Goal: Information Seeking & Learning: Learn about a topic

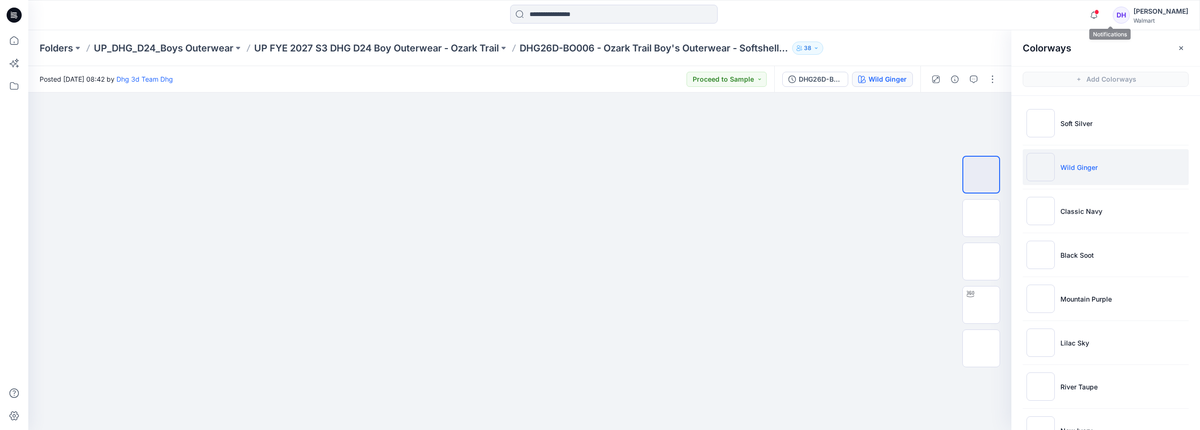
click at [1100, 14] on span at bounding box center [1097, 11] width 5 height 5
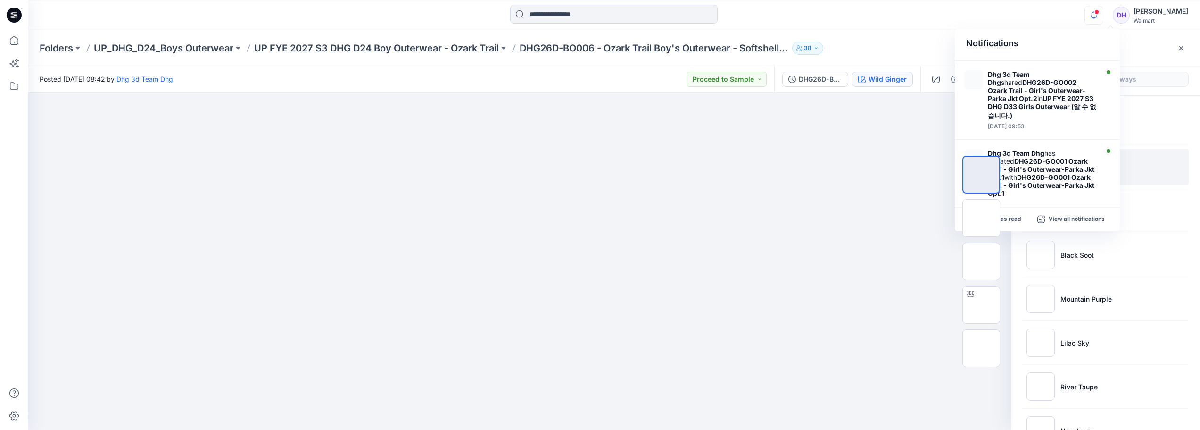
scroll to position [472, 0]
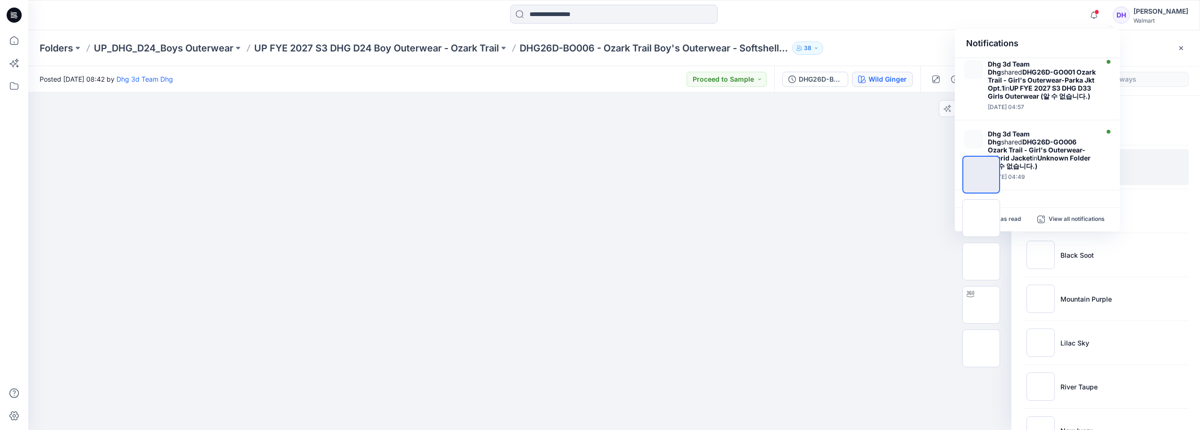
click at [855, 236] on div at bounding box center [519, 260] width 983 height 337
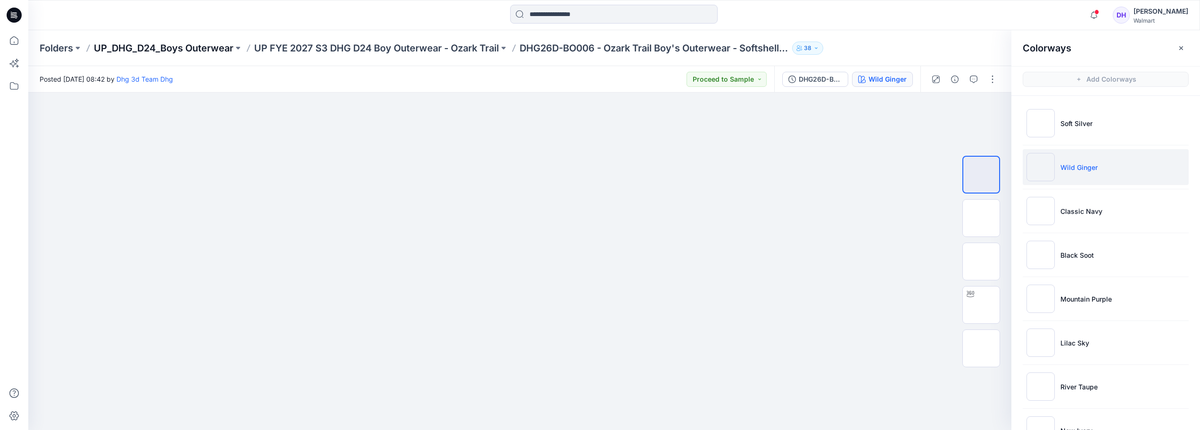
click at [168, 52] on p "UP_DHG_D24_Boys Outerwear" at bounding box center [164, 48] width 140 height 13
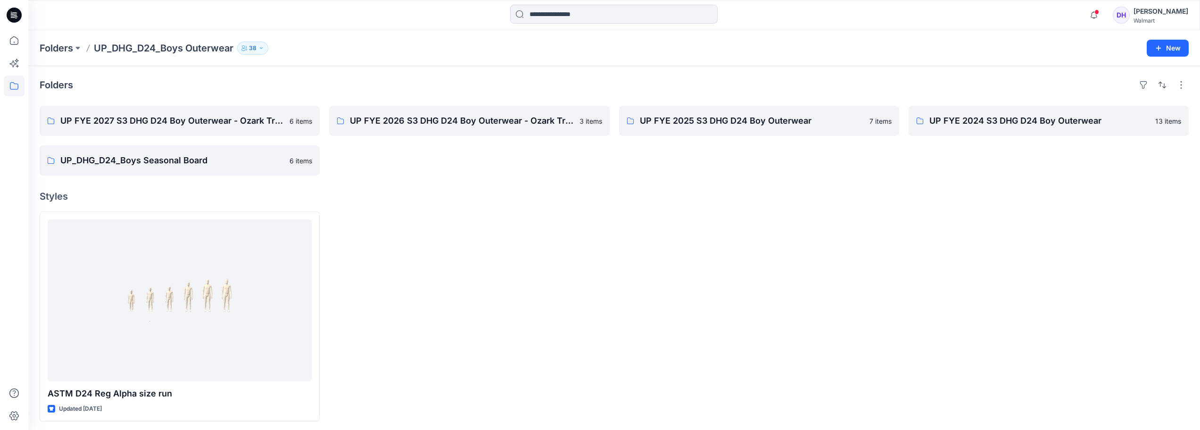
click at [54, 41] on div "Folders UP_DHG_D24_Boys Outerwear 38 New" at bounding box center [614, 48] width 1172 height 36
click at [52, 51] on p "Folders" at bounding box center [56, 48] width 33 height 13
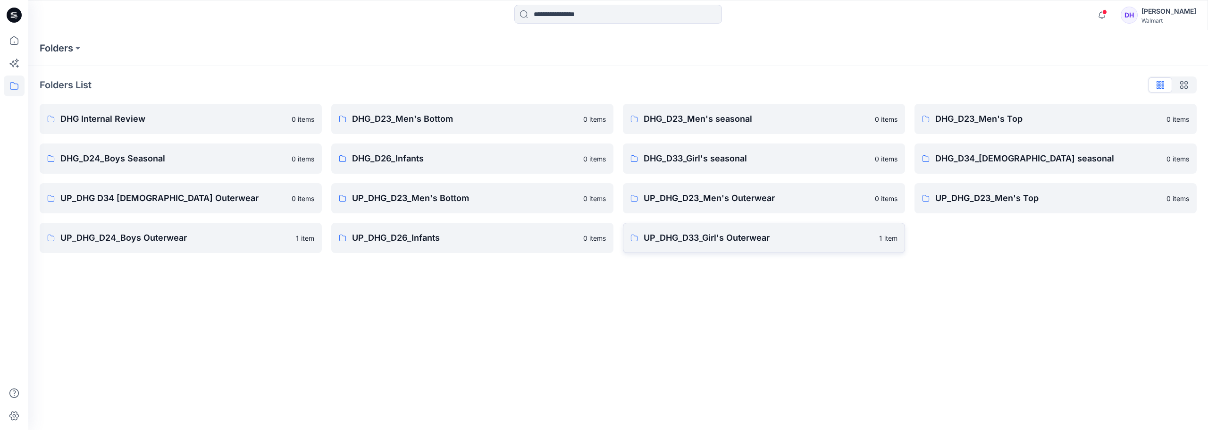
click at [731, 247] on link "UP_DHG_D33_Girl's Outerwear 1 item" at bounding box center [764, 238] width 282 height 30
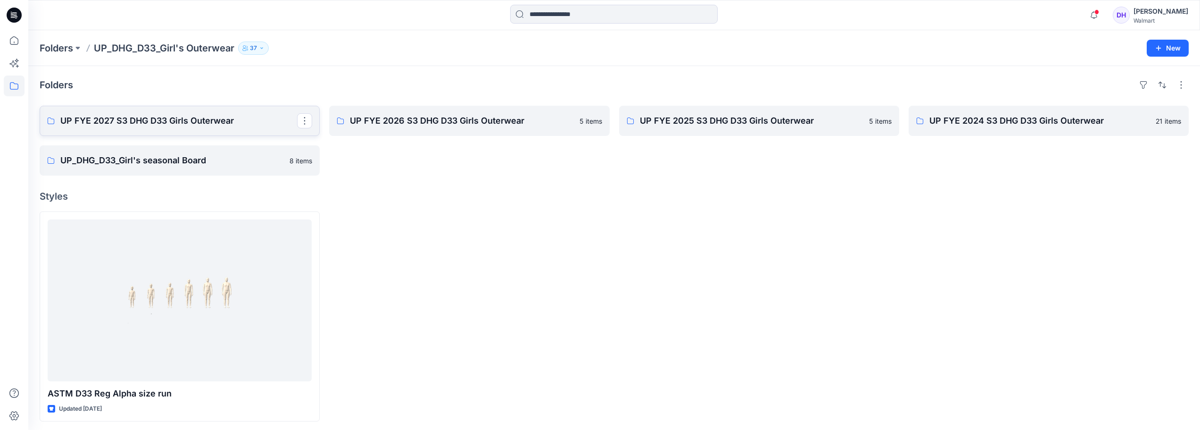
click at [197, 122] on p "UP FYE 2027 S3 DHG D33 Girls Outerwear" at bounding box center [178, 120] width 237 height 13
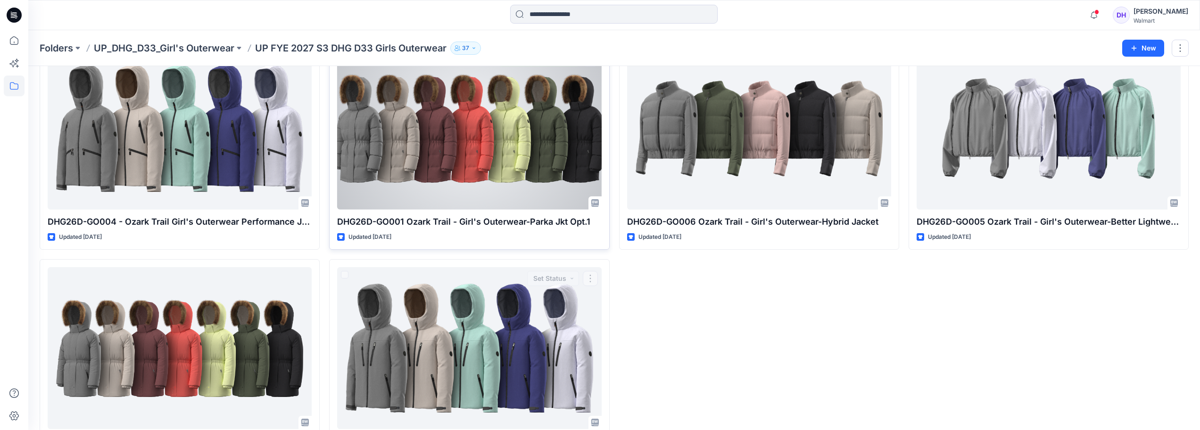
scroll to position [22, 0]
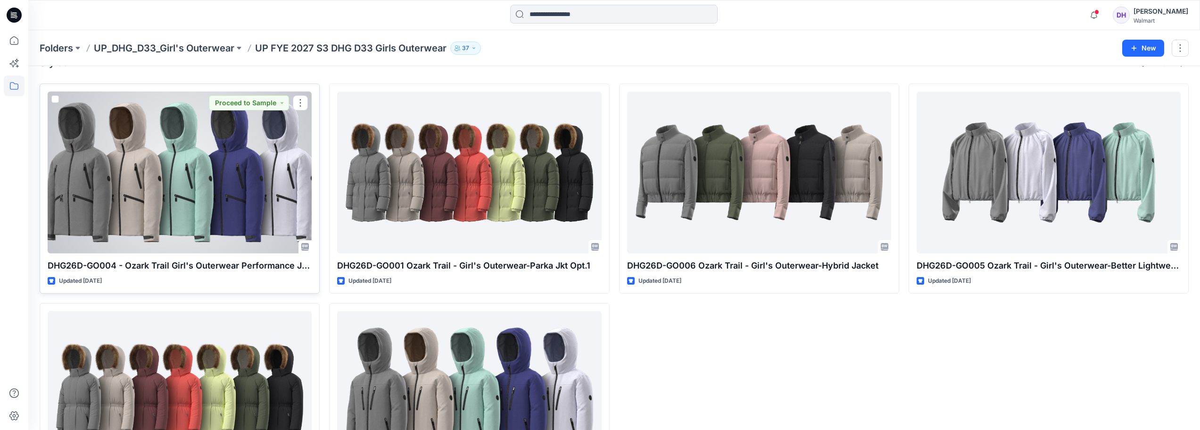
click at [263, 173] on div at bounding box center [180, 173] width 264 height 162
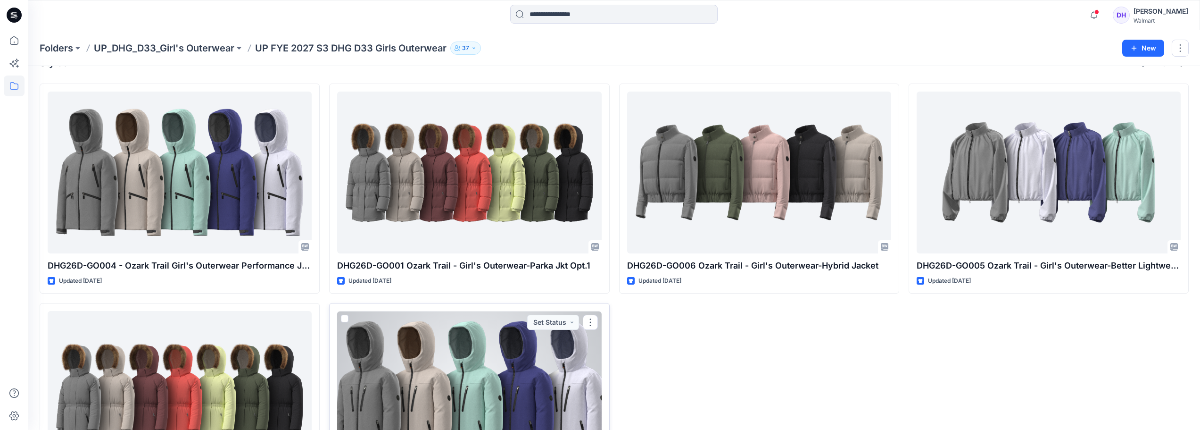
scroll to position [117, 0]
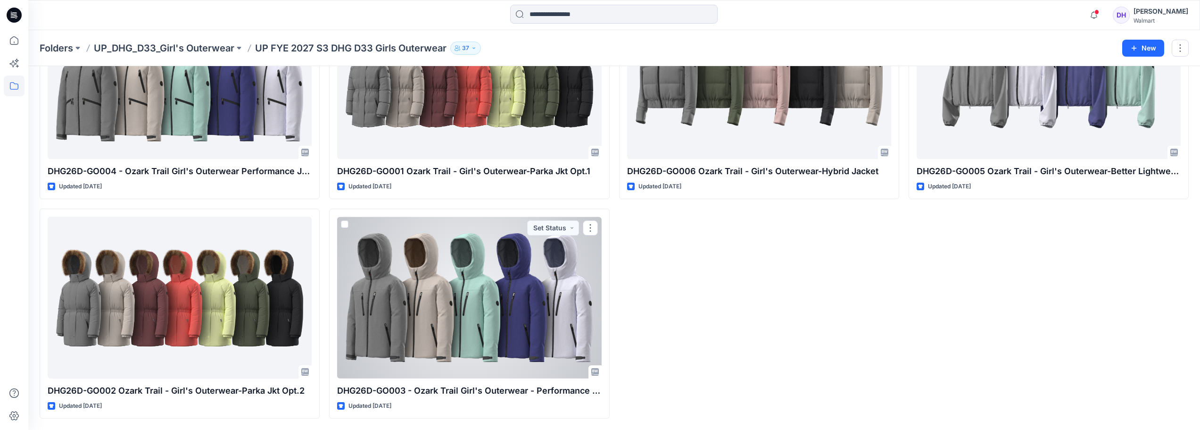
click at [466, 295] on div at bounding box center [469, 298] width 264 height 162
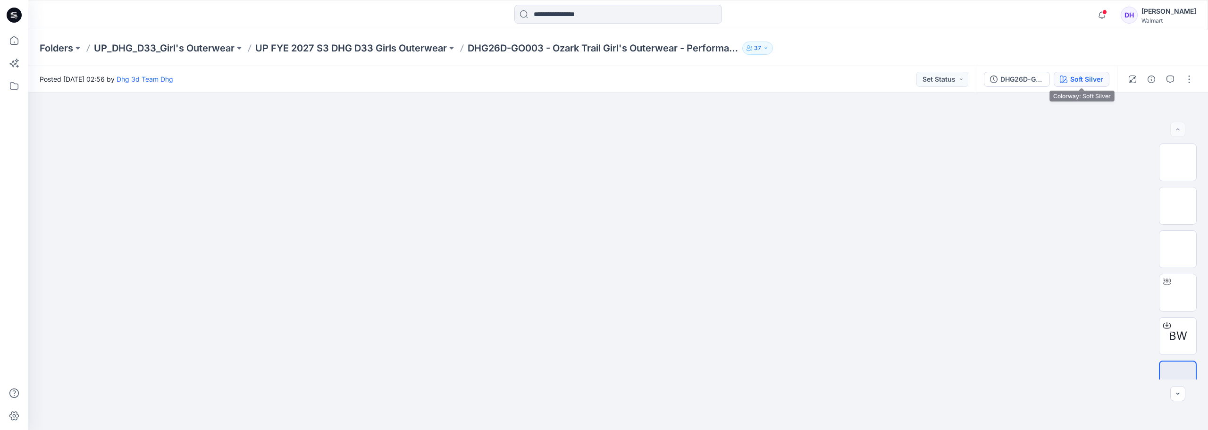
click at [1086, 81] on div "Soft Silver" at bounding box center [1086, 79] width 33 height 10
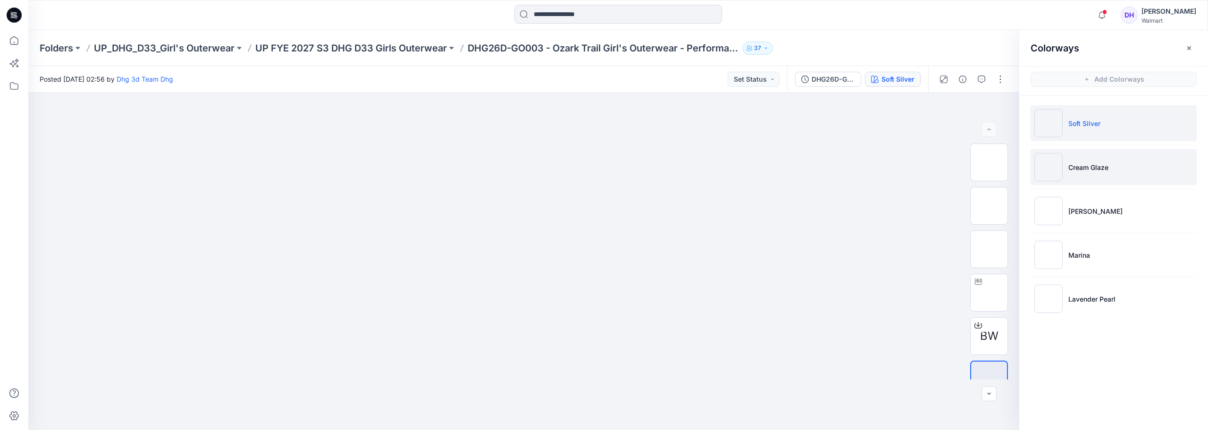
click at [1065, 171] on li "Cream Glaze" at bounding box center [1113, 167] width 166 height 36
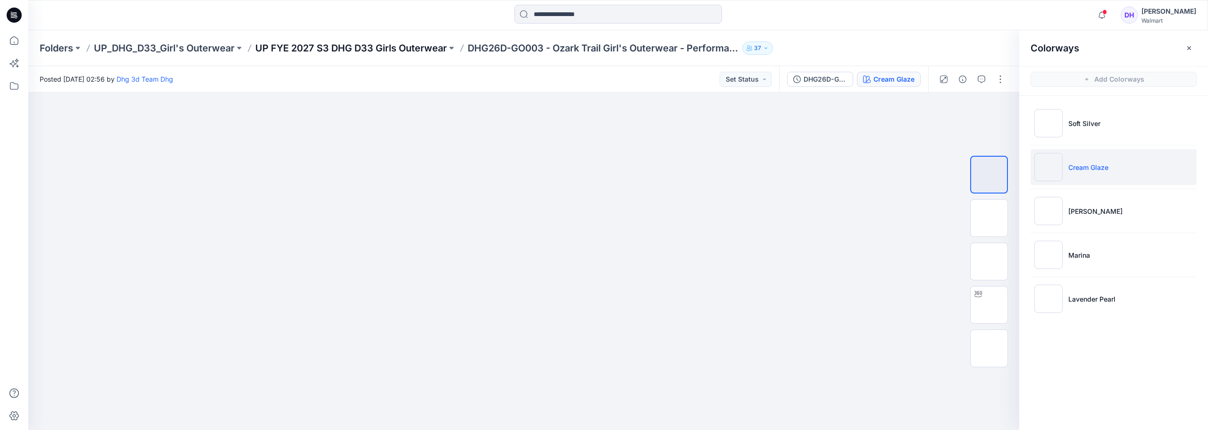
click at [395, 46] on p "UP FYE 2027 S3 DHG D33 Girls Outerwear" at bounding box center [351, 48] width 192 height 13
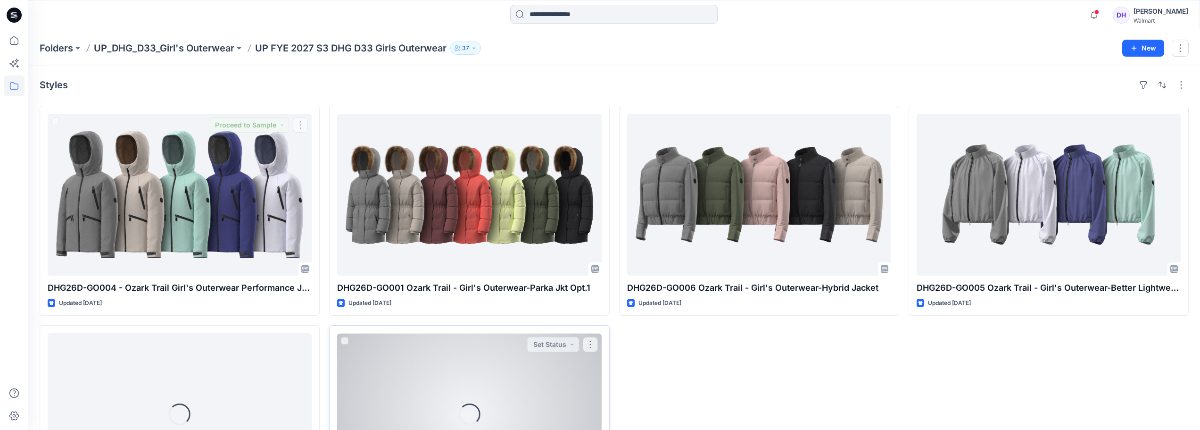
click at [442, 356] on div "Loading..." at bounding box center [469, 414] width 264 height 162
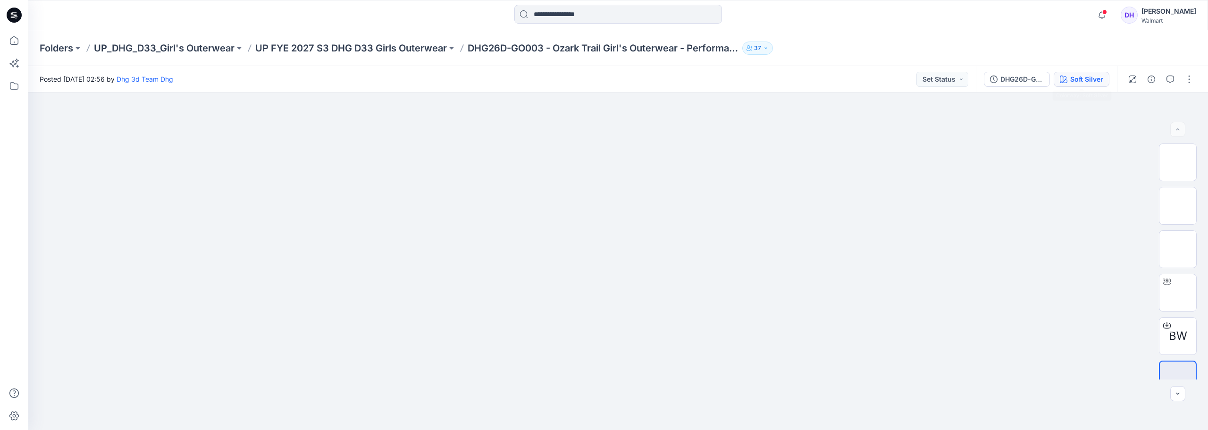
click at [1082, 82] on div "Soft Silver" at bounding box center [1086, 79] width 33 height 10
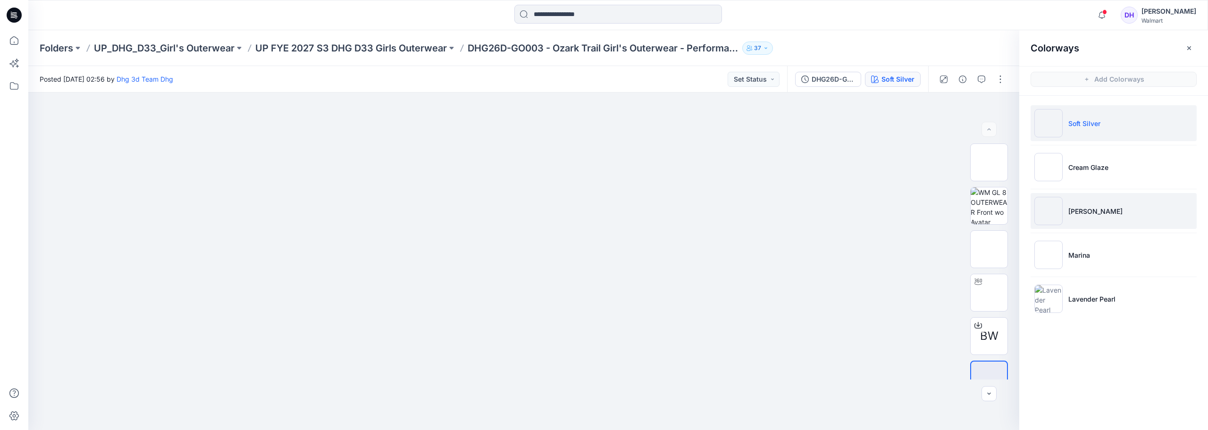
click at [1094, 209] on p "[PERSON_NAME]" at bounding box center [1095, 211] width 54 height 10
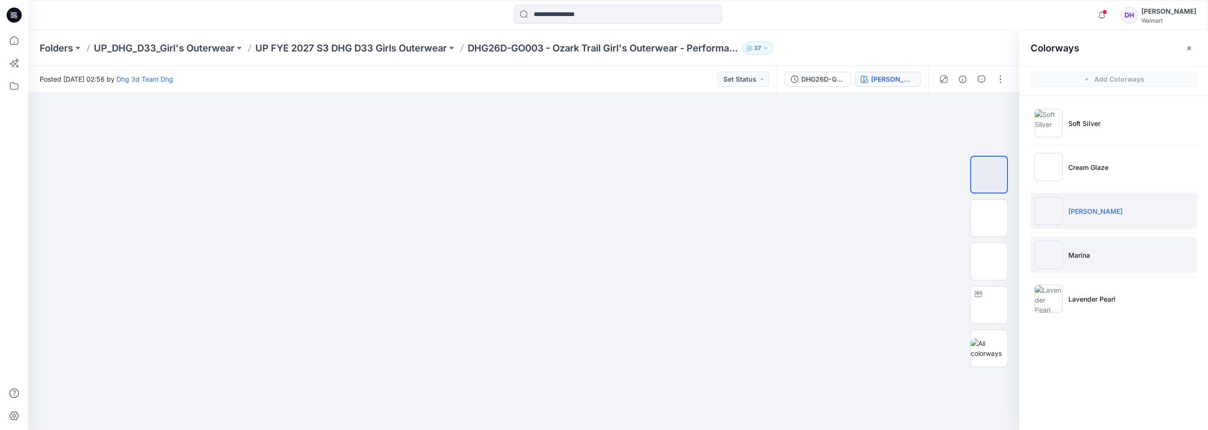
click at [1099, 253] on li "Marina" at bounding box center [1113, 255] width 166 height 36
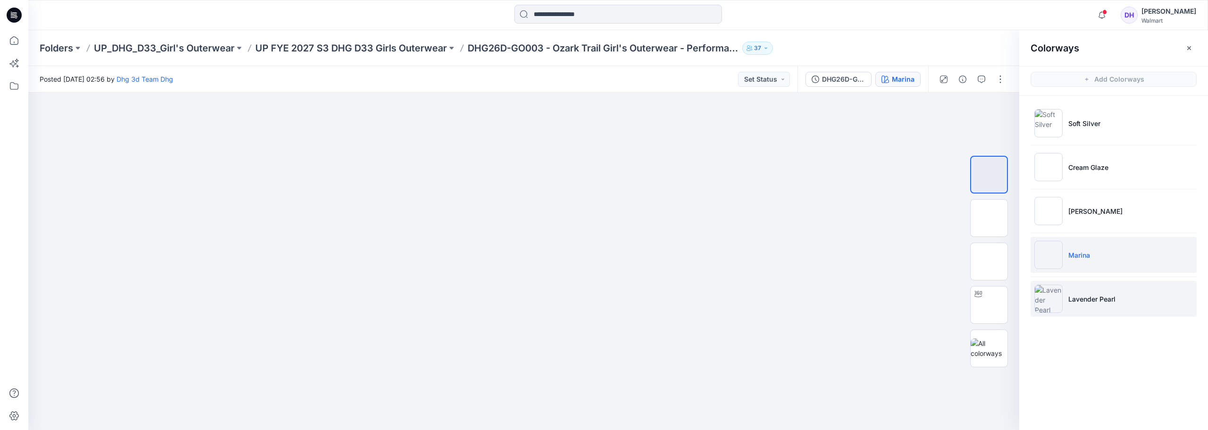
click at [1081, 294] on p "Lavender Pearl" at bounding box center [1091, 299] width 47 height 10
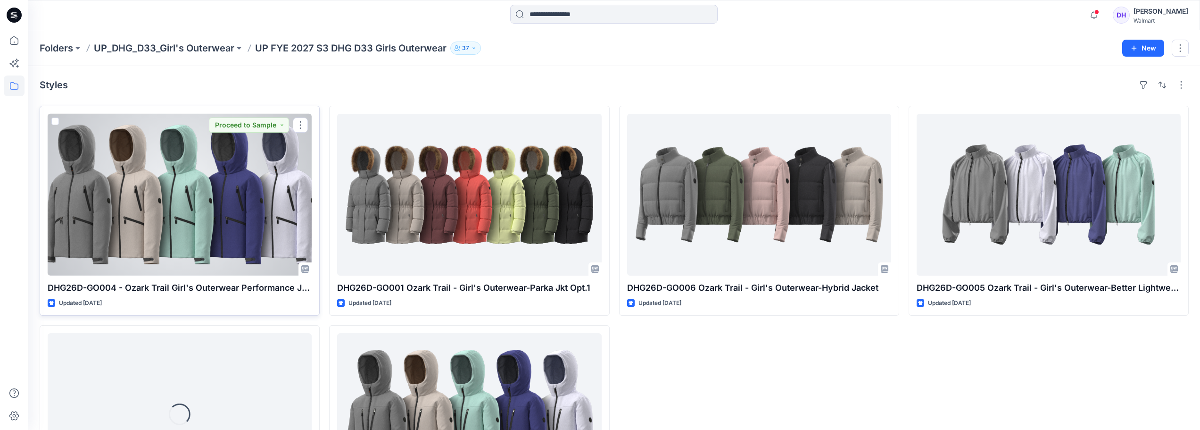
click at [202, 229] on div at bounding box center [180, 195] width 264 height 162
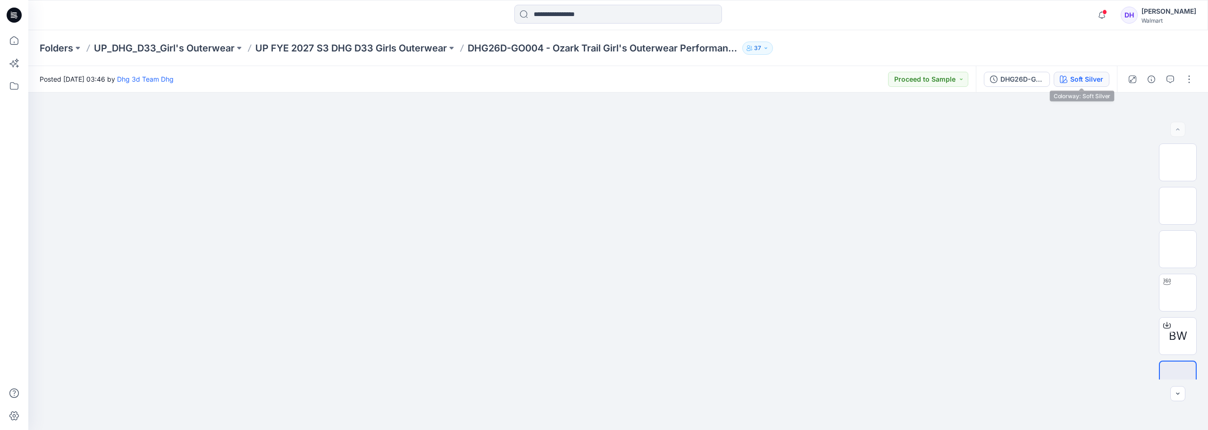
click at [1074, 79] on div "Soft Silver" at bounding box center [1086, 79] width 33 height 10
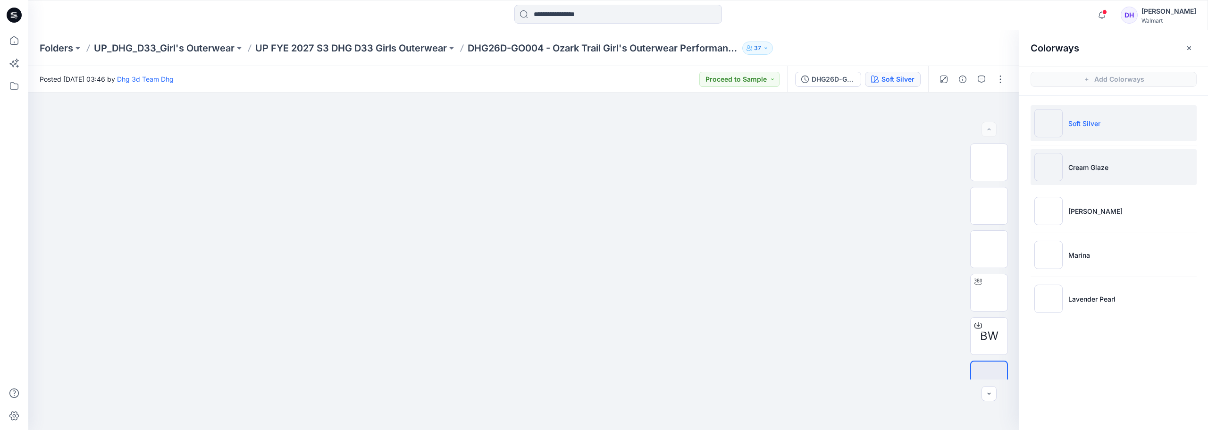
click at [1083, 171] on p "Cream Glaze" at bounding box center [1088, 167] width 40 height 10
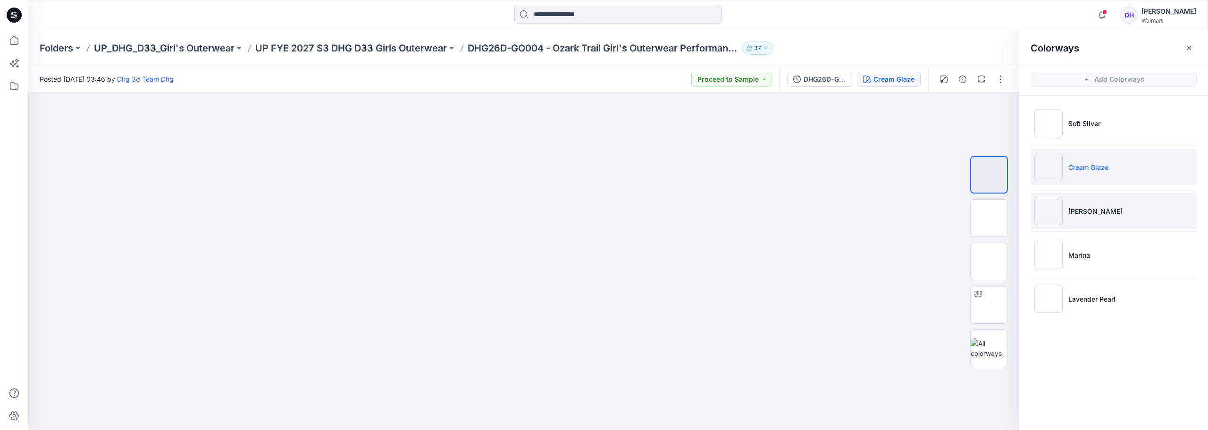
click at [1075, 210] on p "[PERSON_NAME]" at bounding box center [1095, 211] width 54 height 10
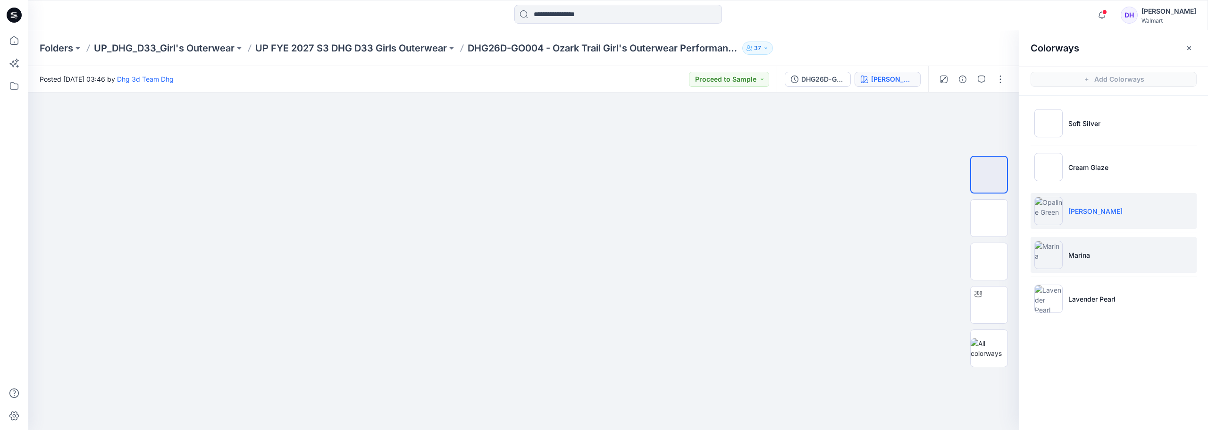
click at [1117, 257] on li "Marina" at bounding box center [1113, 255] width 166 height 36
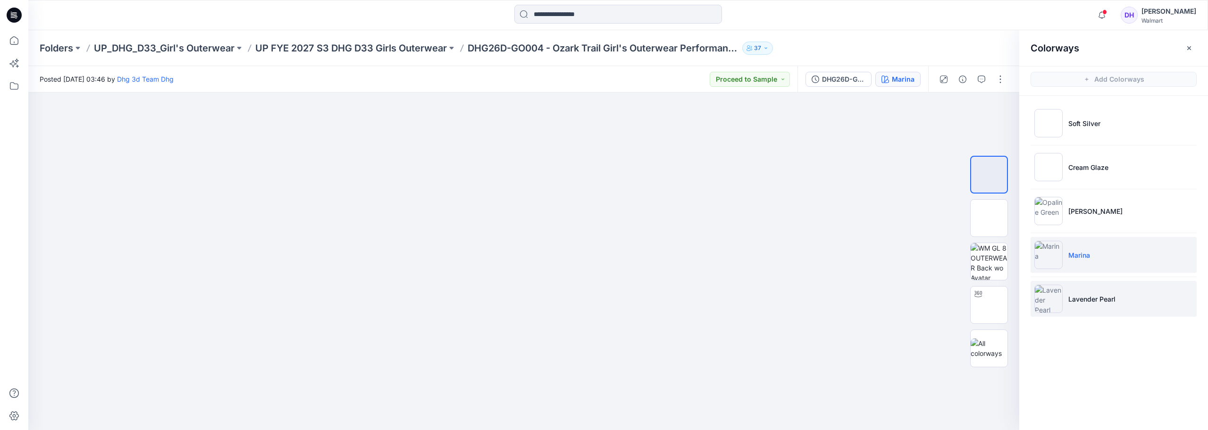
click at [1056, 294] on img at bounding box center [1048, 298] width 28 height 28
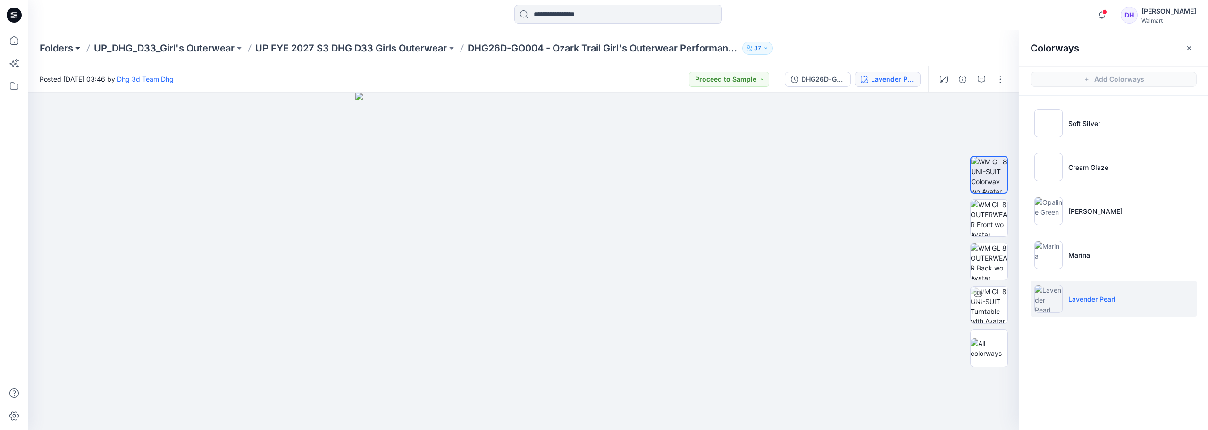
click at [74, 46] on button at bounding box center [77, 48] width 9 height 13
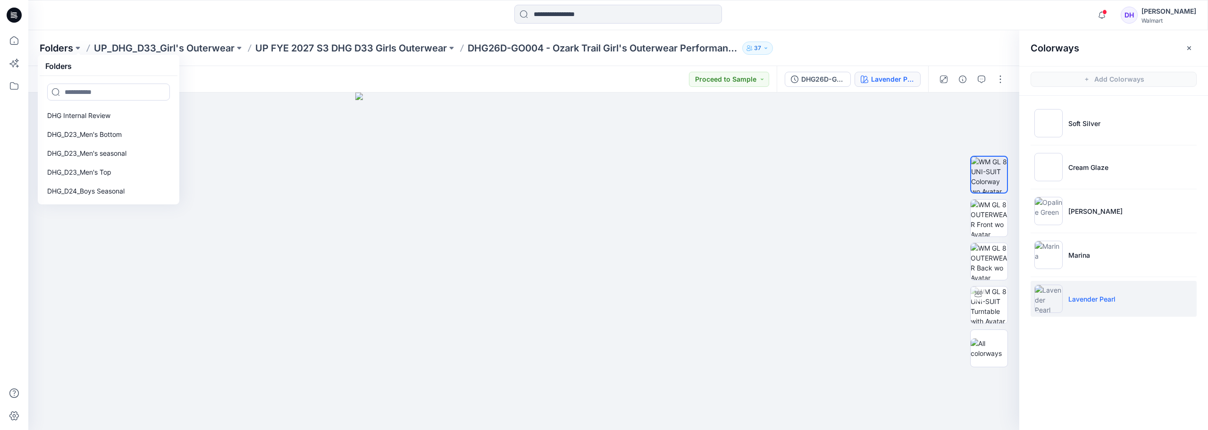
click at [59, 52] on p "Folders" at bounding box center [56, 48] width 33 height 13
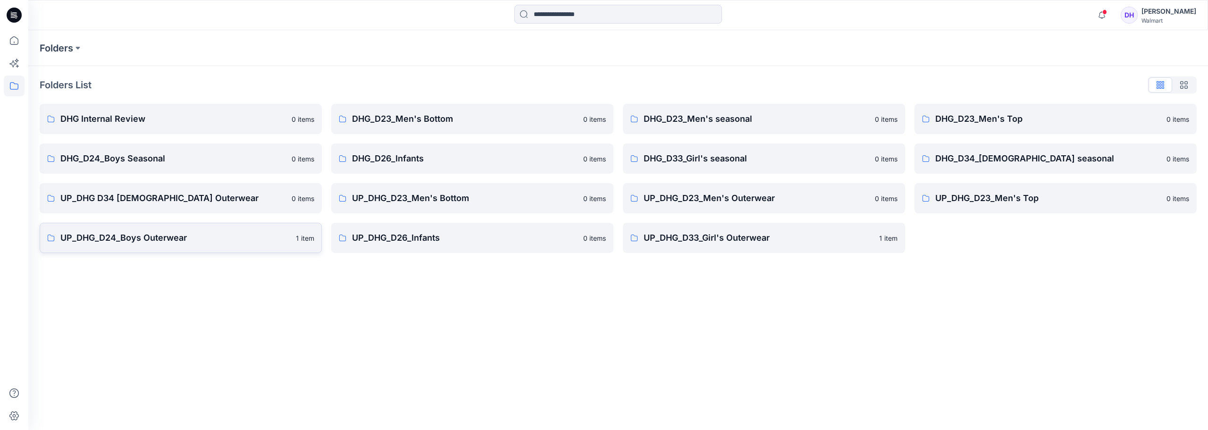
click at [171, 234] on p "UP_DHG_D24_Boys Outerwear" at bounding box center [175, 237] width 230 height 13
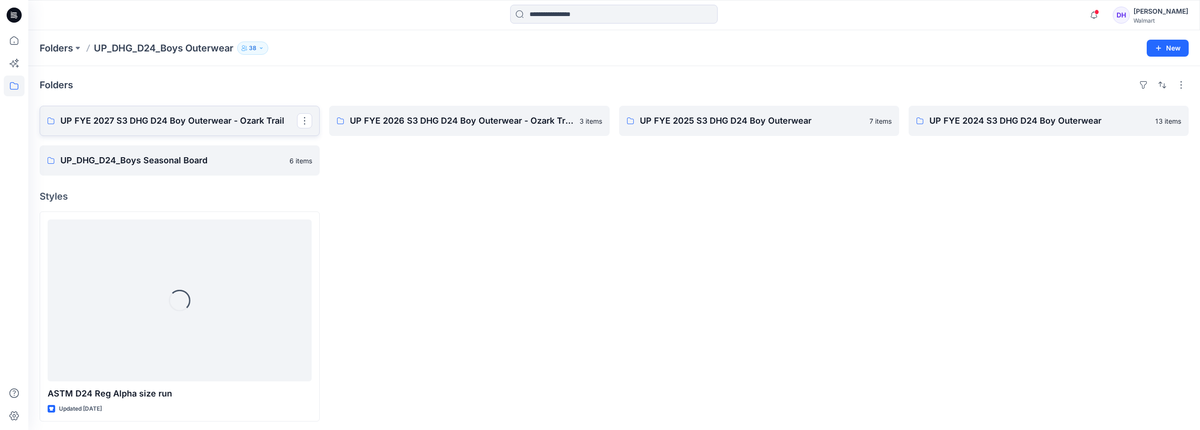
click at [176, 121] on p "UP FYE 2027 S3 DHG D24 Boy Outerwear - Ozark Trail" at bounding box center [178, 120] width 237 height 13
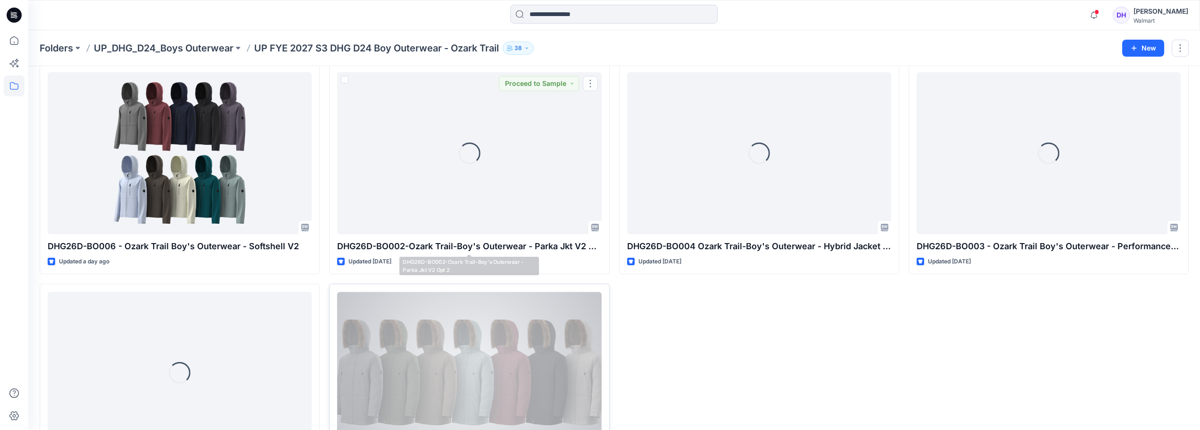
scroll to position [47, 0]
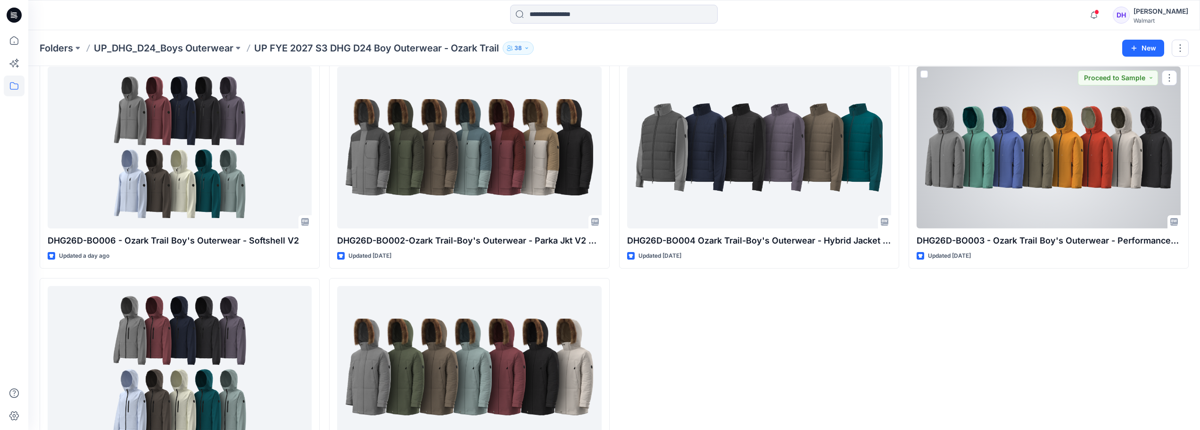
click at [970, 172] on div at bounding box center [1049, 148] width 264 height 162
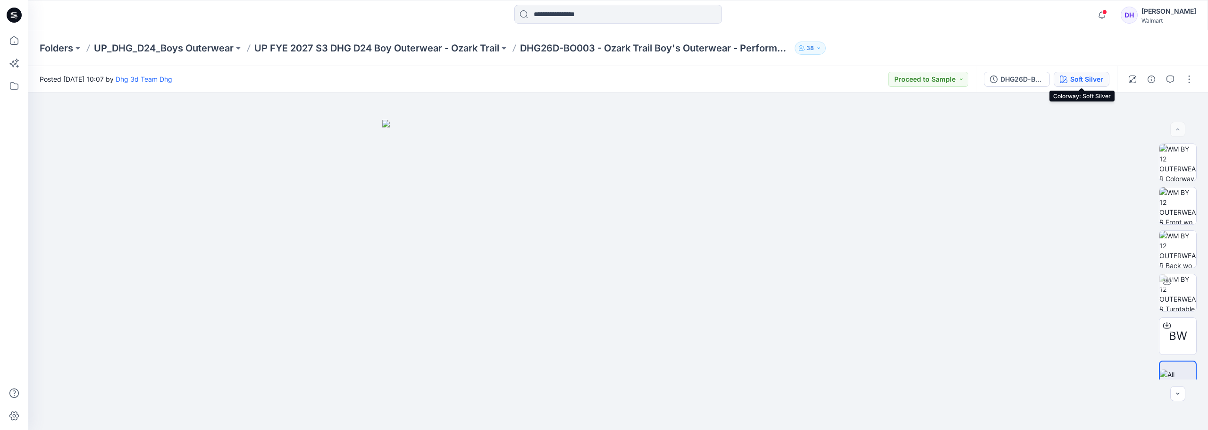
click at [1093, 80] on div "Soft Silver" at bounding box center [1086, 79] width 33 height 10
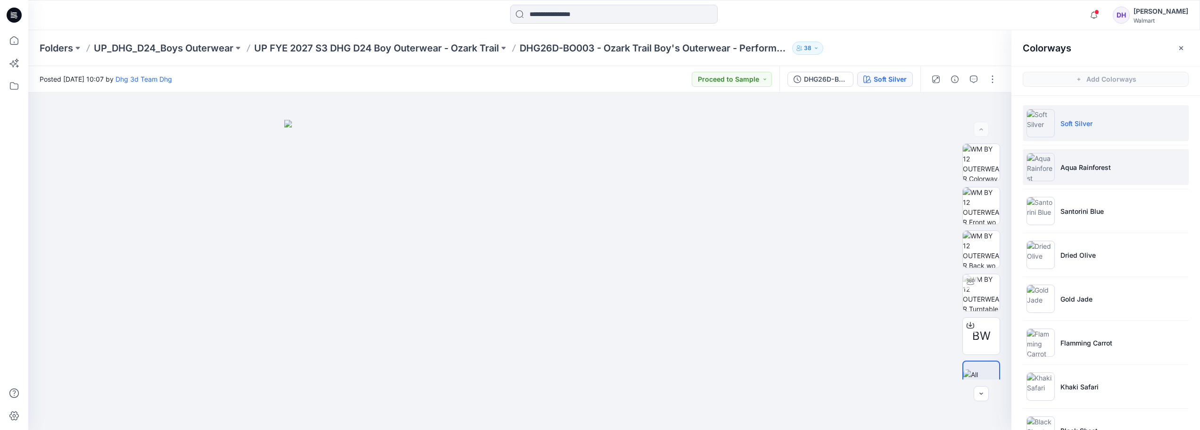
click at [1073, 168] on p "Aqua Rainforest" at bounding box center [1086, 167] width 50 height 10
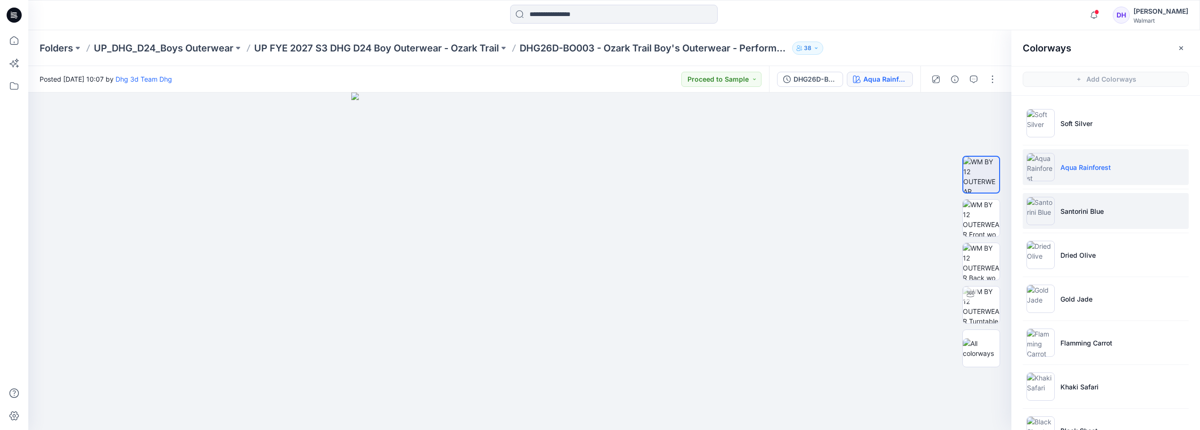
click at [1068, 221] on li "Santorini Blue" at bounding box center [1106, 211] width 166 height 36
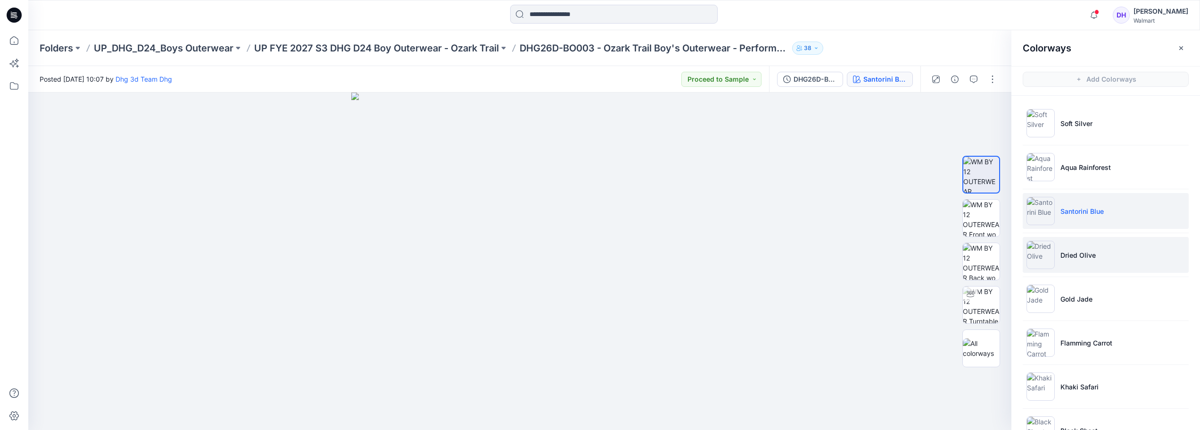
click at [1080, 257] on p "Dried Olive" at bounding box center [1078, 255] width 35 height 10
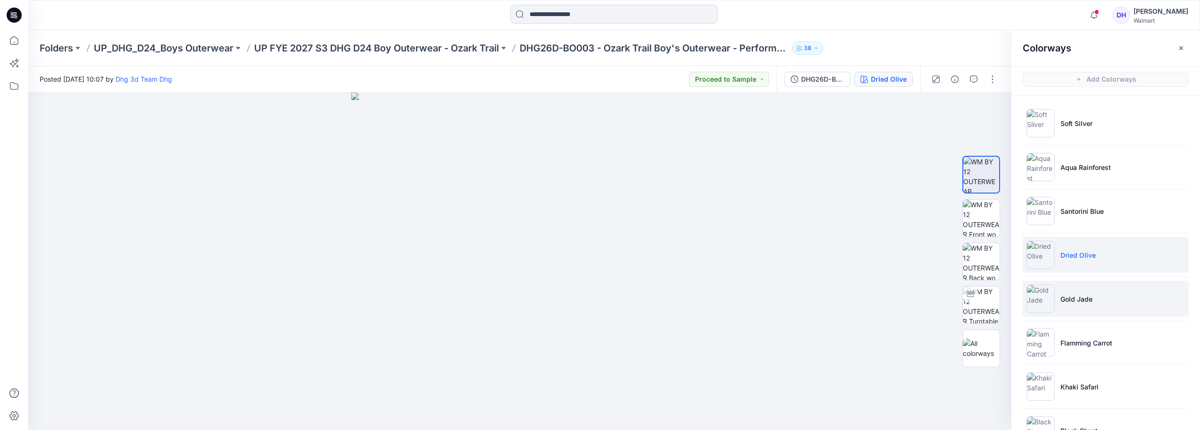
click at [1086, 289] on li "Gold Jade" at bounding box center [1106, 299] width 166 height 36
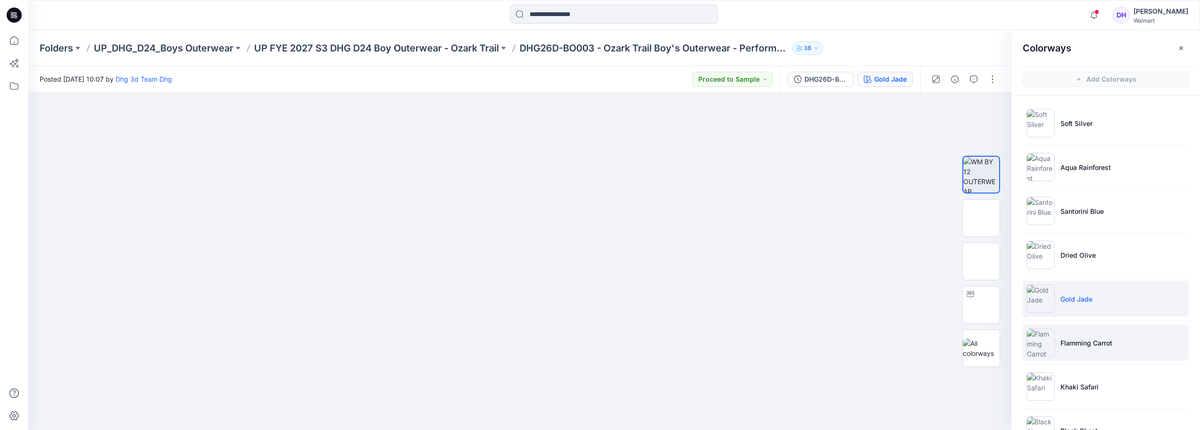
click at [1083, 340] on p "Flamming Carrot" at bounding box center [1087, 343] width 52 height 10
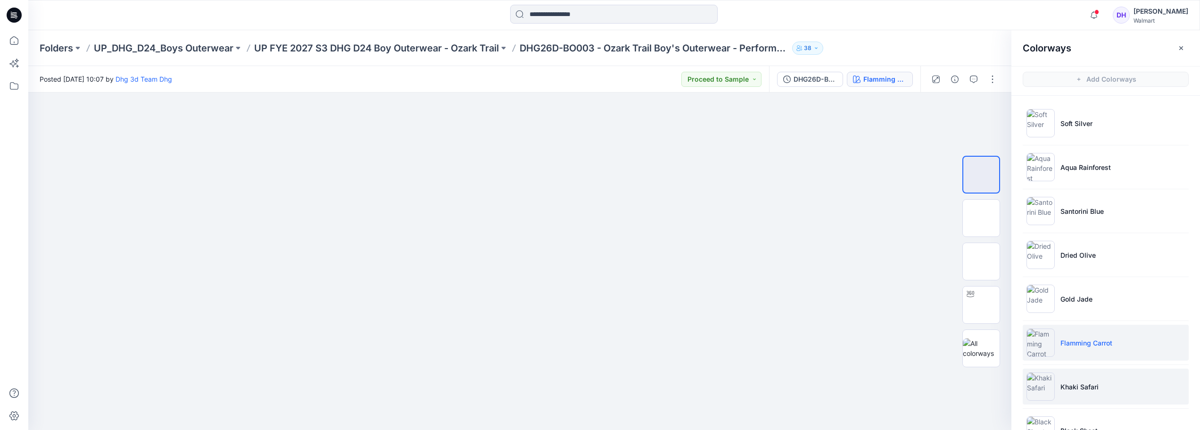
click at [1090, 391] on p "Khaki Safari" at bounding box center [1080, 387] width 38 height 10
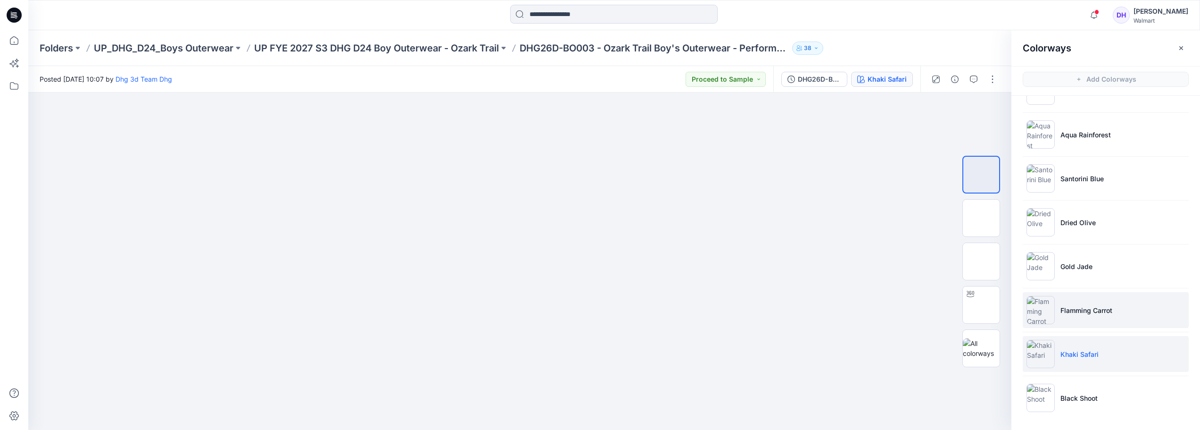
scroll to position [3, 0]
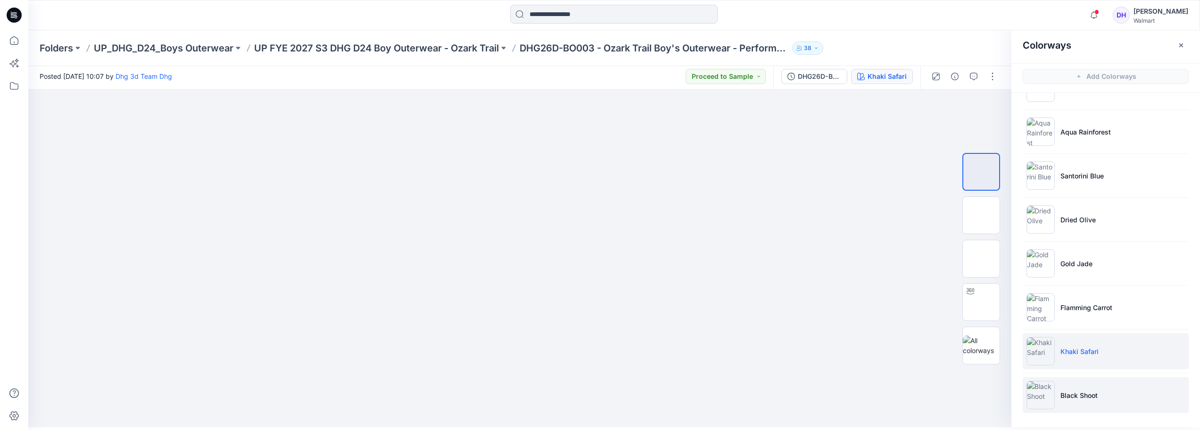
click at [1075, 400] on p "Black Shoot" at bounding box center [1079, 395] width 37 height 10
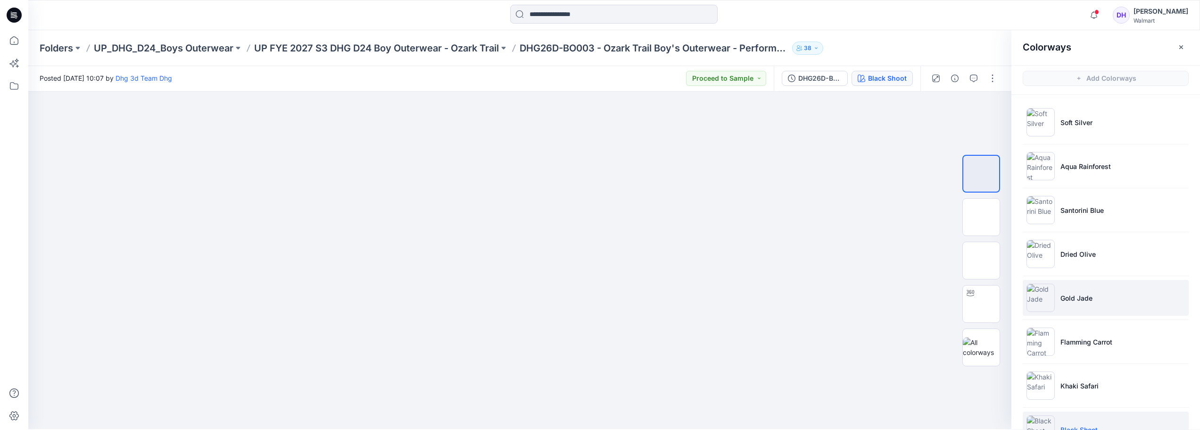
scroll to position [0, 0]
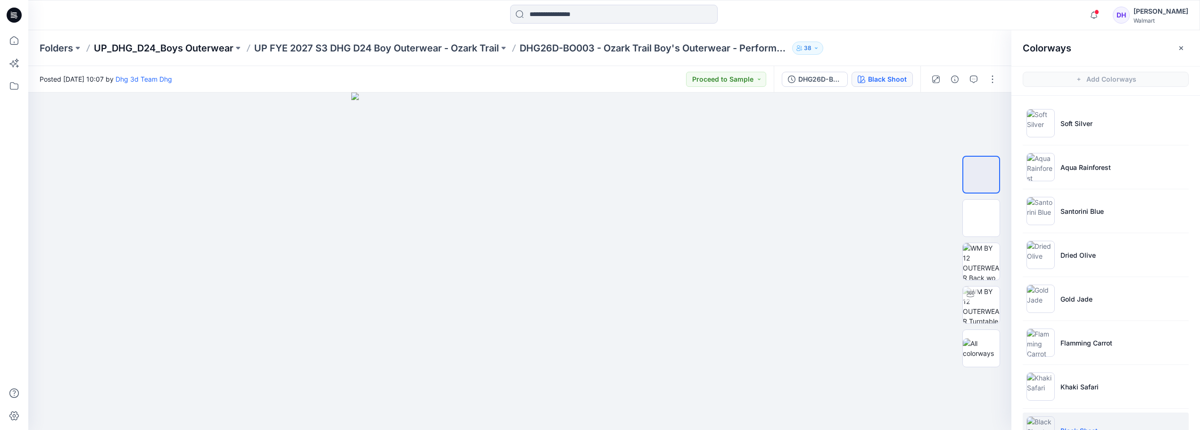
click at [207, 48] on p "UP_DHG_D24_Boys Outerwear" at bounding box center [164, 48] width 140 height 13
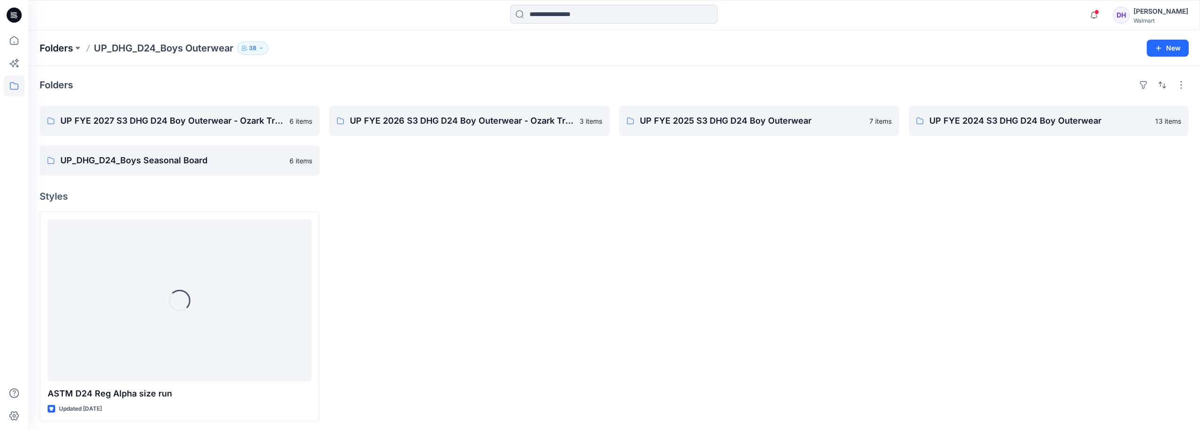
click at [54, 53] on p "Folders" at bounding box center [56, 48] width 33 height 13
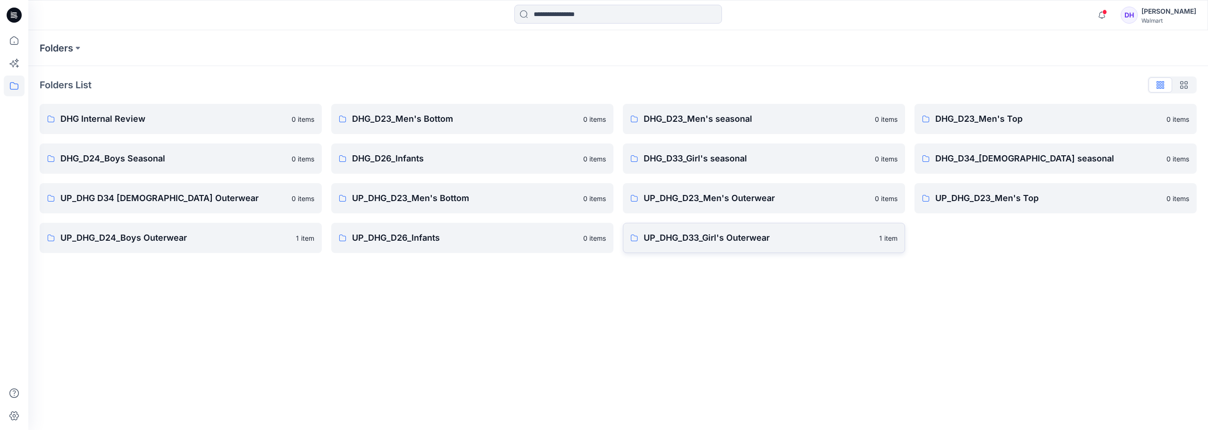
click at [719, 247] on link "UP_DHG_D33_Girl's Outerwear 1 item" at bounding box center [764, 238] width 282 height 30
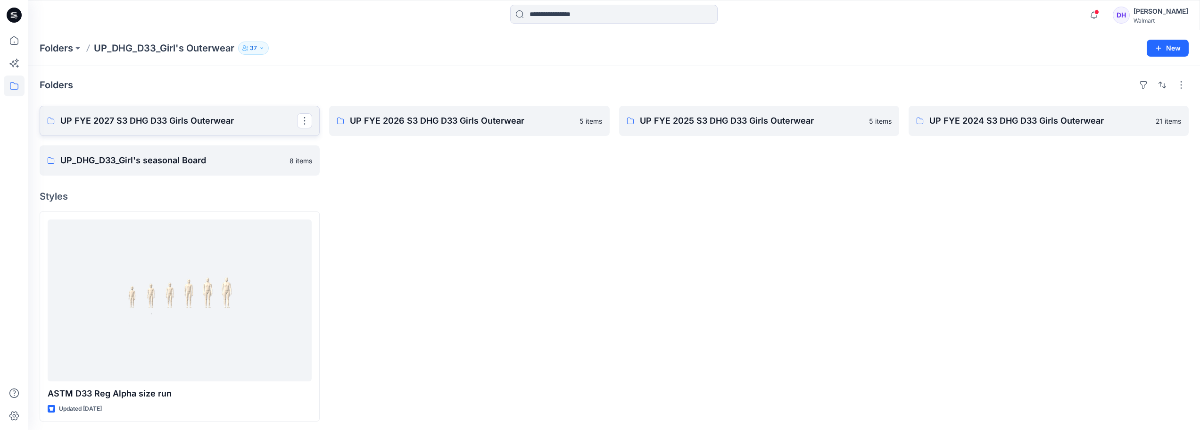
click at [159, 132] on link "UP FYE 2027 S3 DHG D33 Girls Outerwear" at bounding box center [180, 121] width 280 height 30
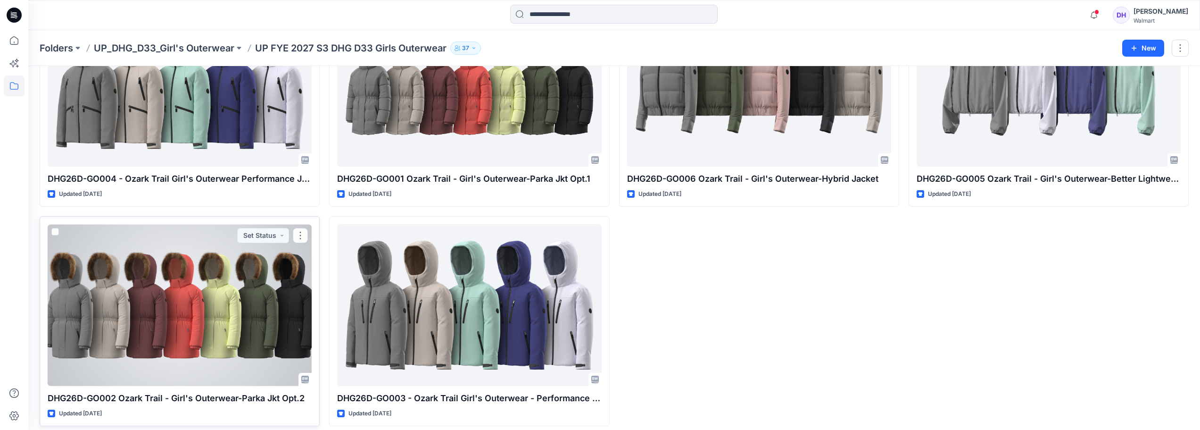
scroll to position [117, 0]
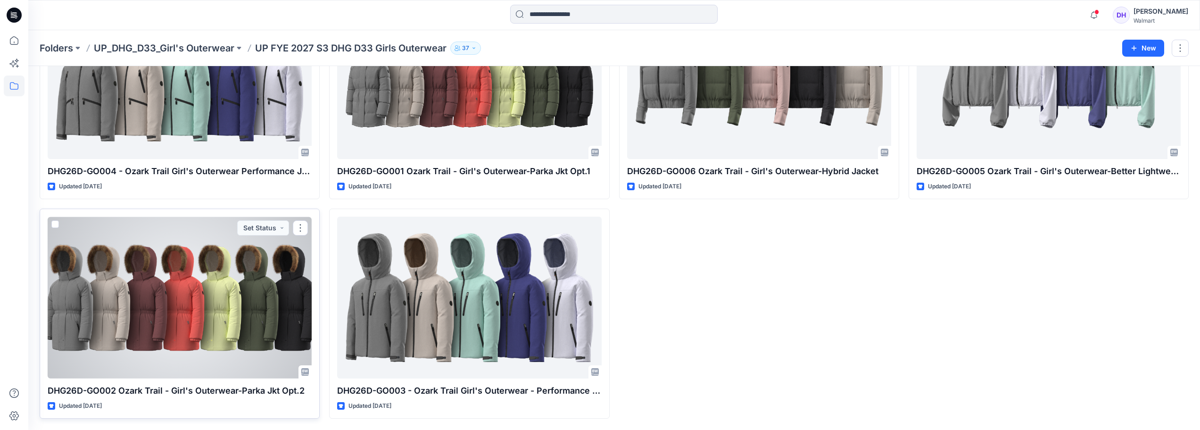
click at [211, 308] on div at bounding box center [180, 298] width 264 height 162
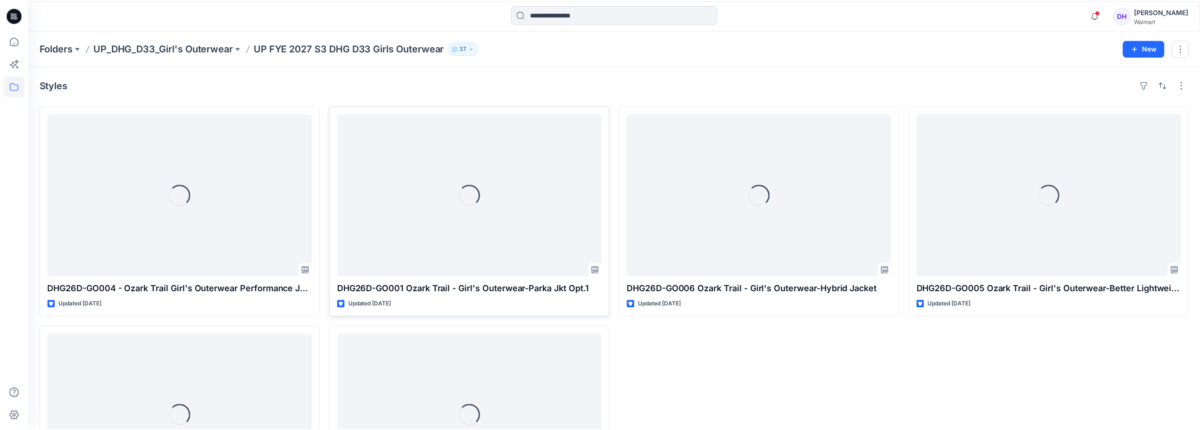
scroll to position [117, 0]
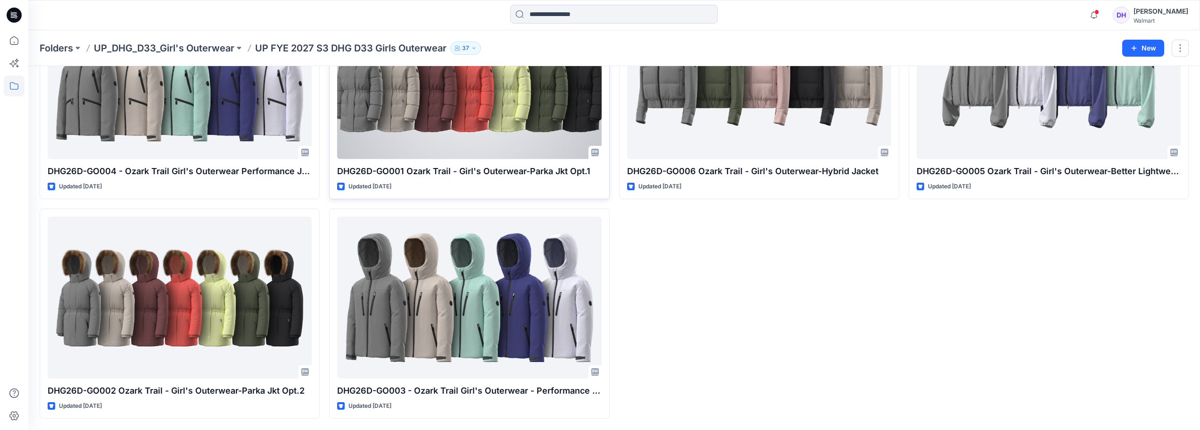
click at [418, 124] on div at bounding box center [469, 78] width 264 height 162
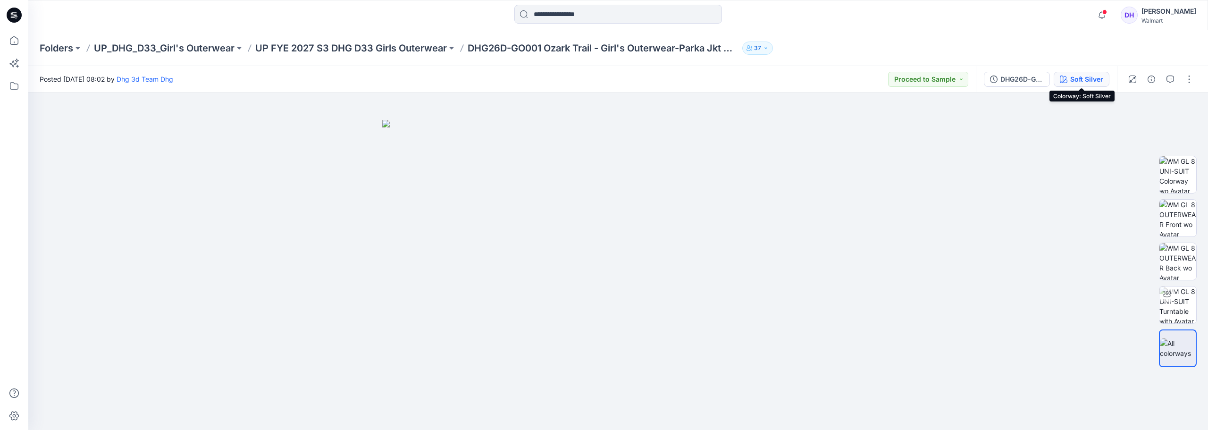
click at [1092, 80] on div "Soft Silver" at bounding box center [1086, 79] width 33 height 10
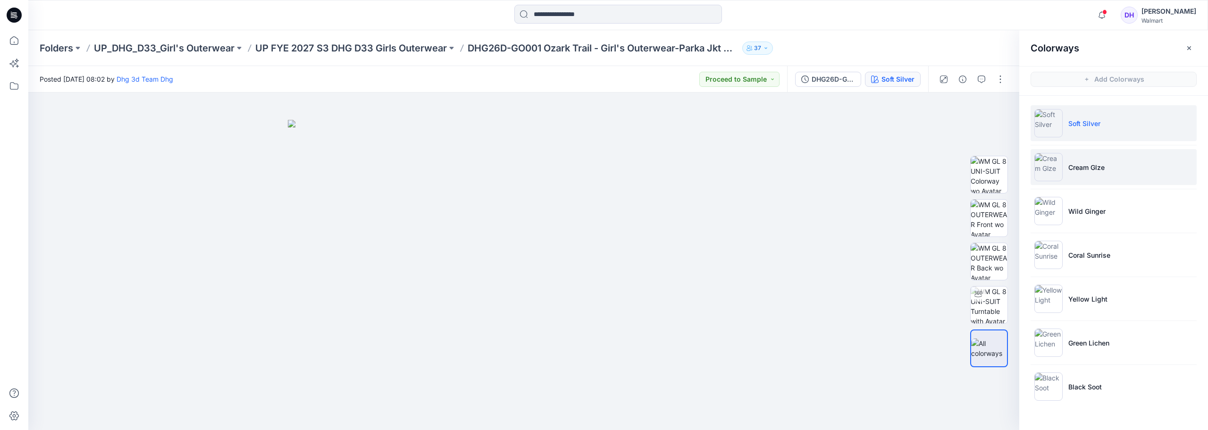
click at [1083, 170] on p "Cream Glze" at bounding box center [1086, 167] width 36 height 10
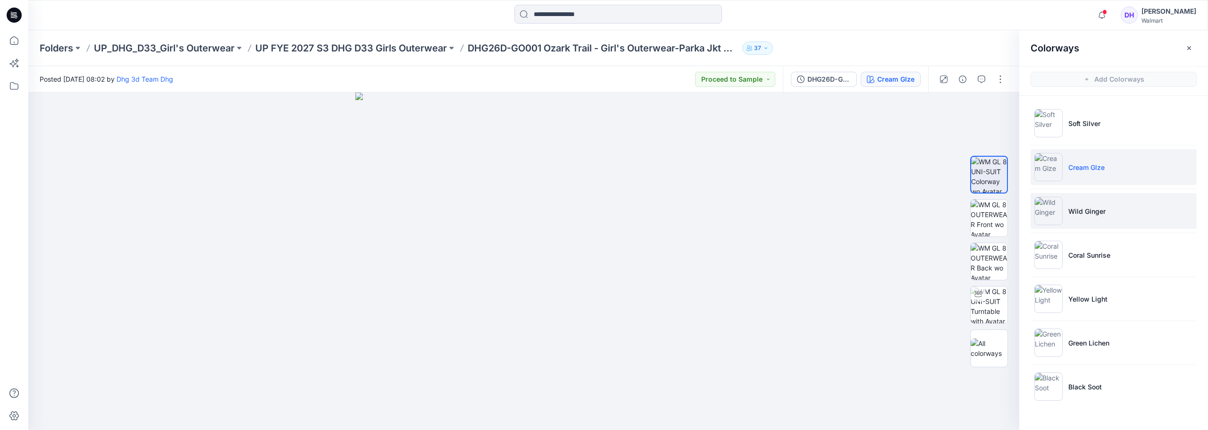
click at [1067, 209] on li "Wild Ginger" at bounding box center [1113, 211] width 166 height 36
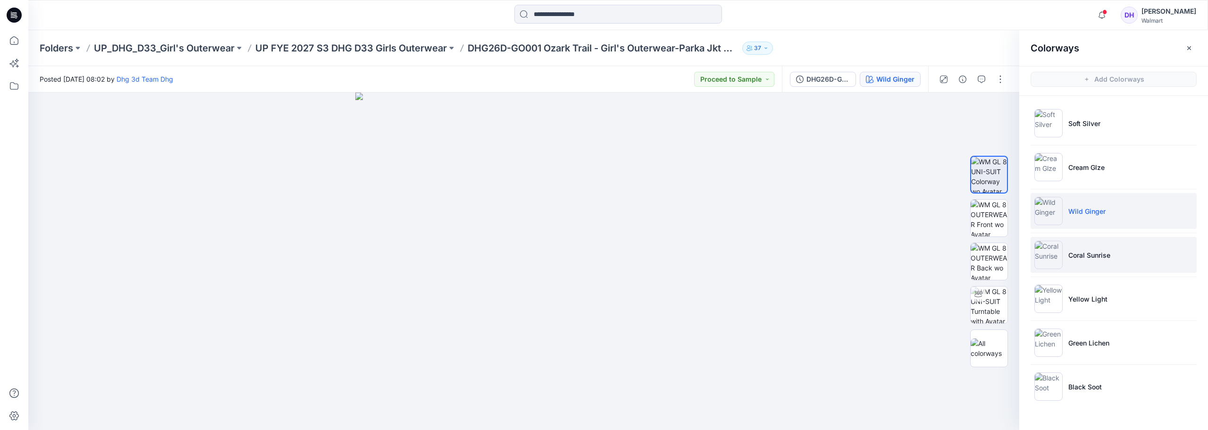
click at [1080, 261] on li "Coral Sunrise" at bounding box center [1113, 255] width 166 height 36
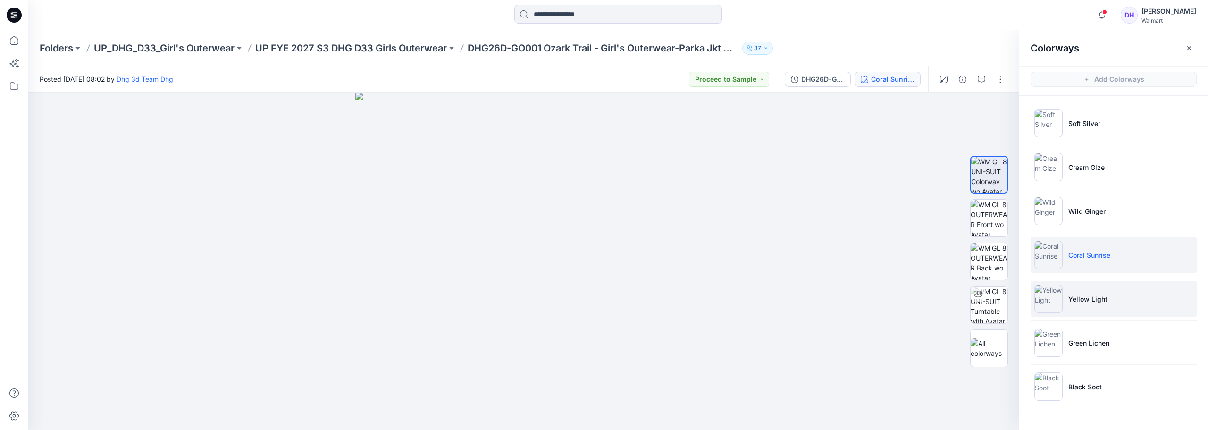
click at [1066, 300] on li "Yellow Light" at bounding box center [1113, 299] width 166 height 36
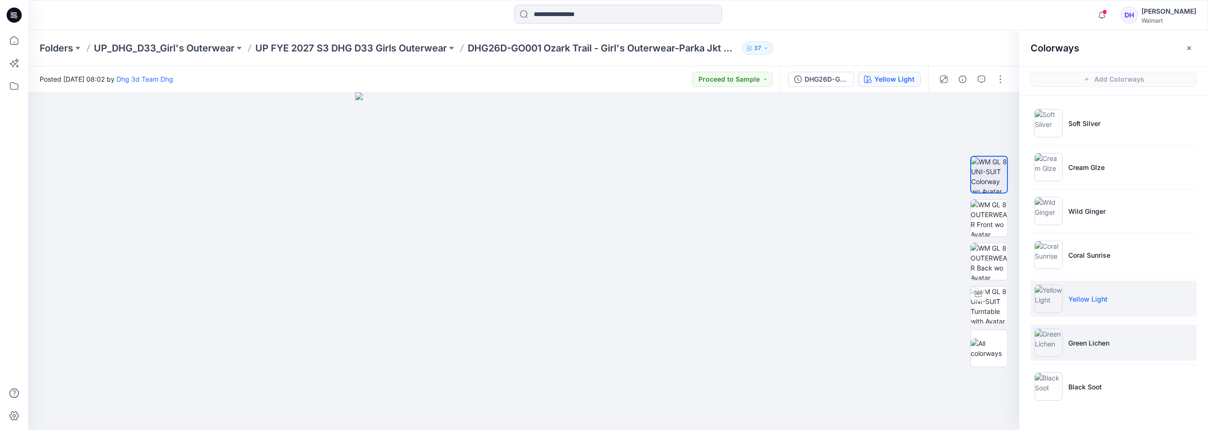
click at [1088, 349] on li "Green Lichen" at bounding box center [1113, 343] width 166 height 36
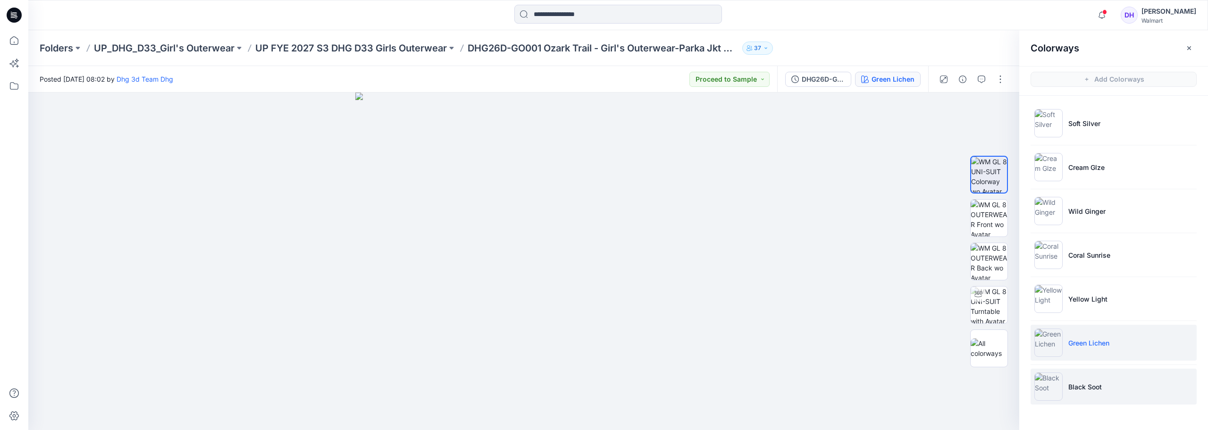
click at [1088, 388] on p "Black Soot" at bounding box center [1084, 387] width 33 height 10
